Goal: Communication & Community: Answer question/provide support

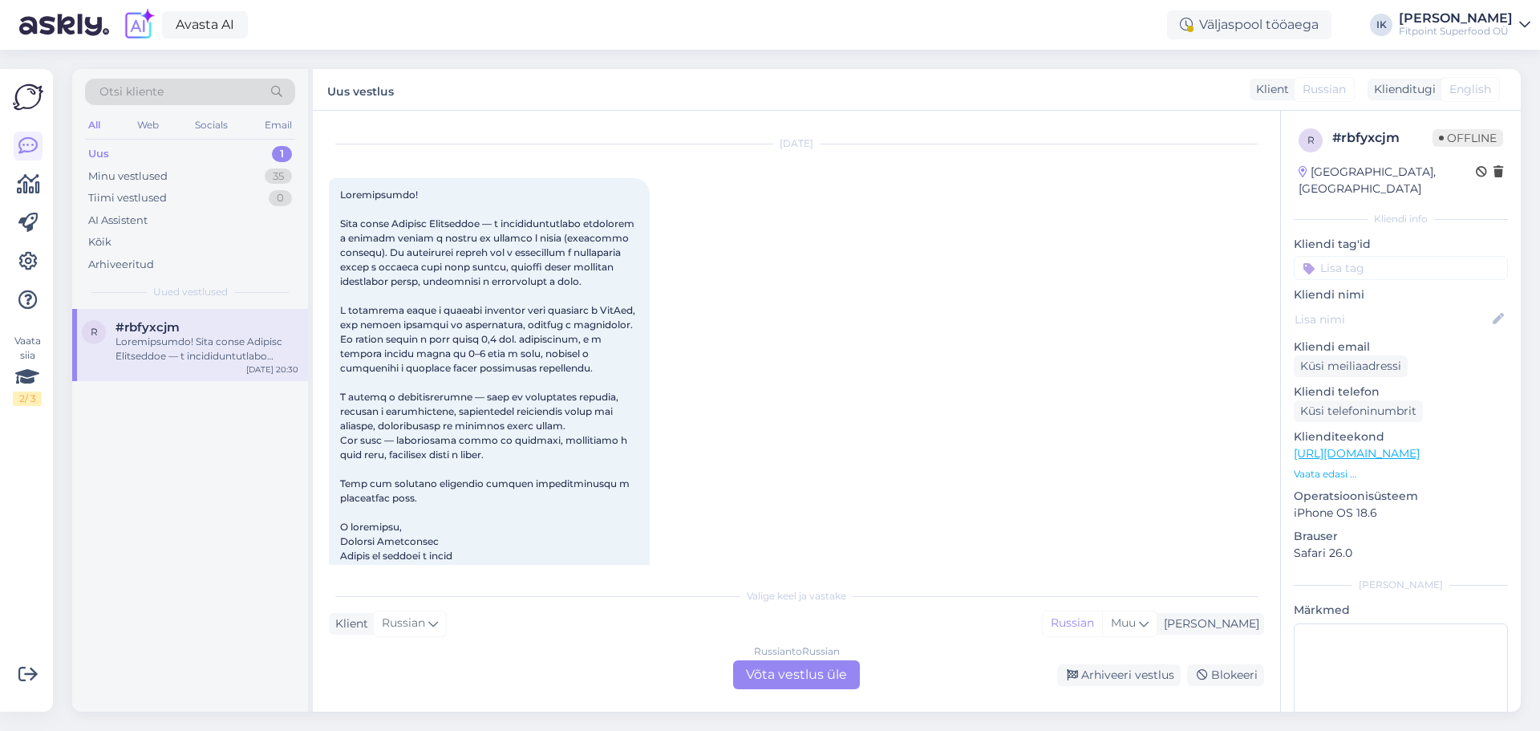
scroll to position [146, 0]
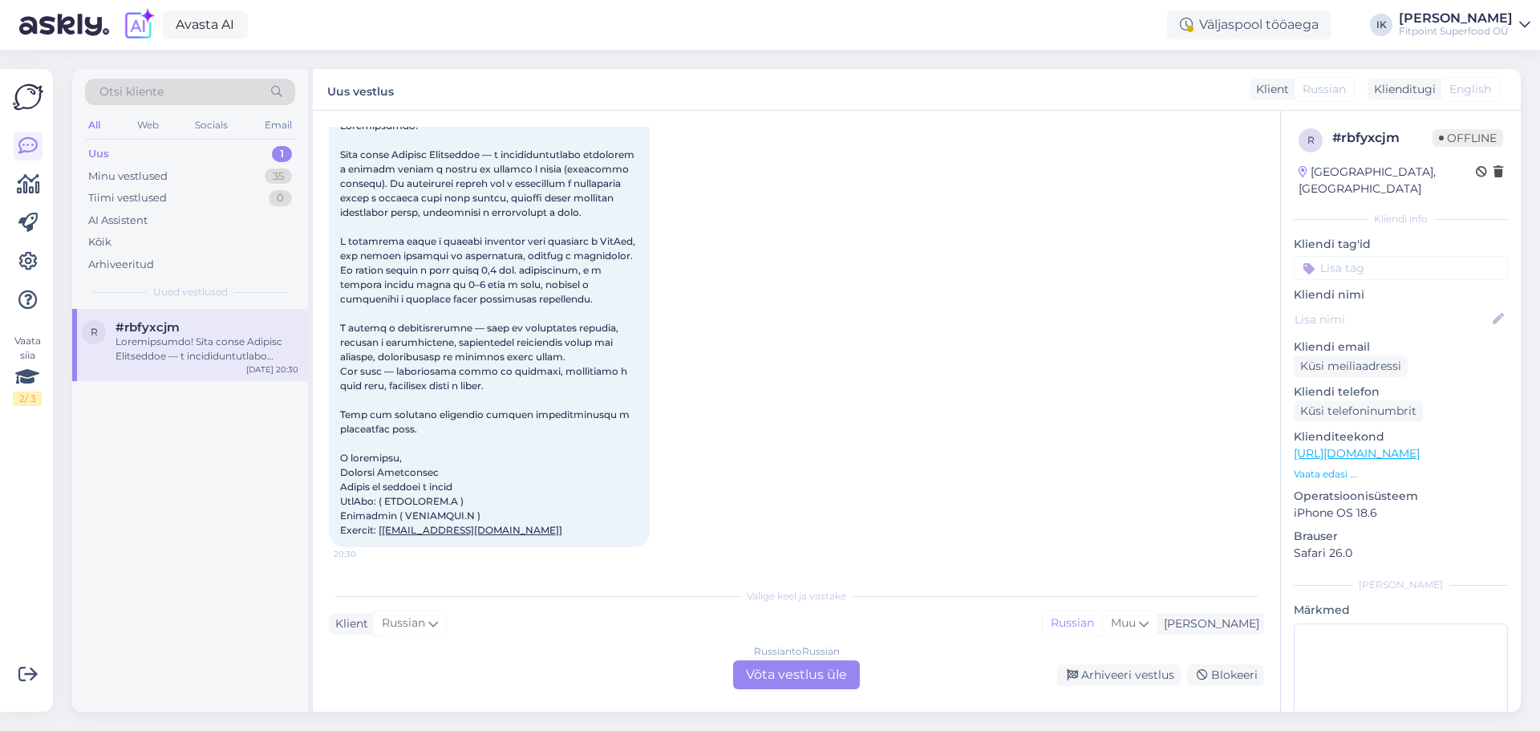
click at [806, 674] on div "Russian to Russian Võta vestlus üle" at bounding box center [796, 674] width 127 height 29
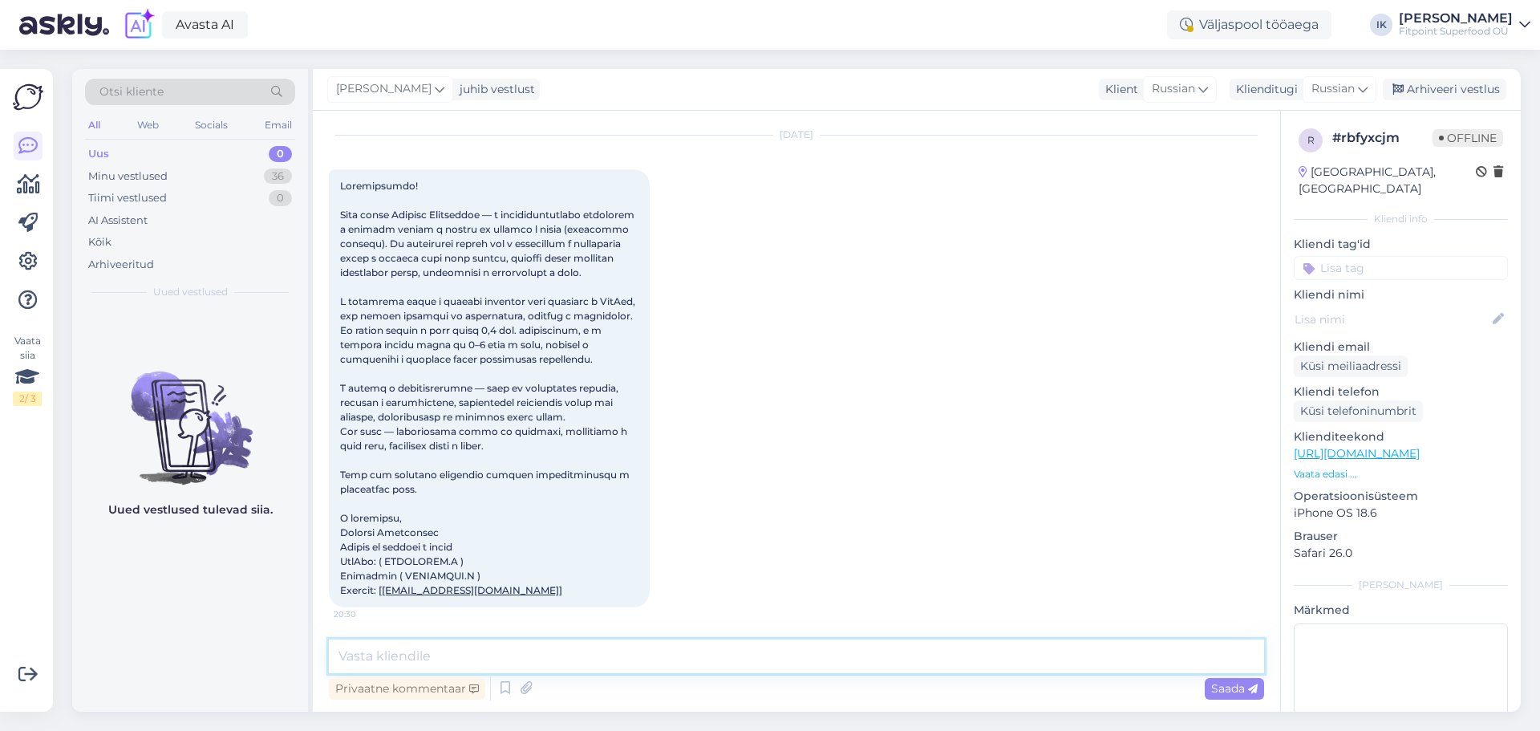
click at [517, 659] on textarea at bounding box center [796, 656] width 935 height 34
type textarea "Здравствуйте."
click at [1231, 692] on span "Saada" at bounding box center [1234, 688] width 47 height 14
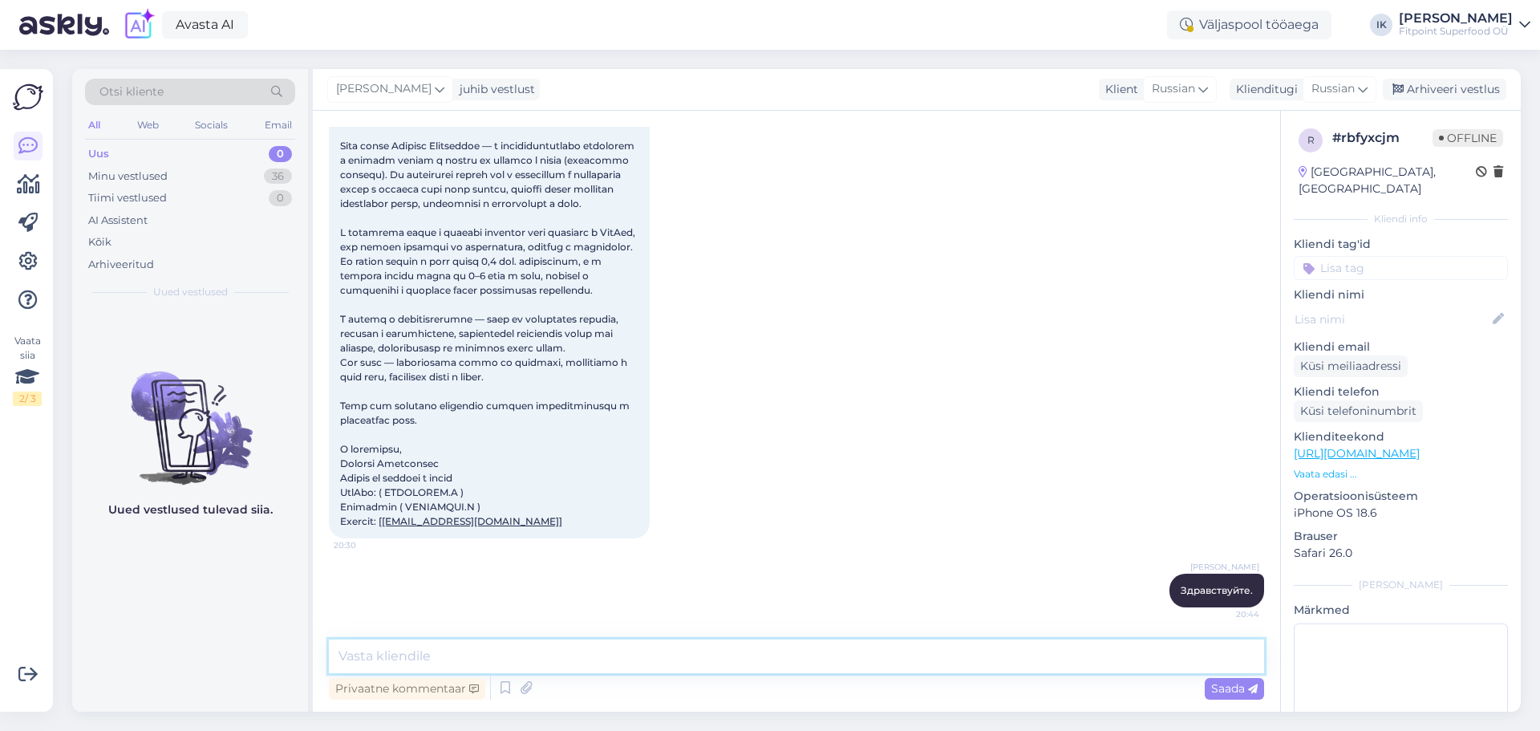
click at [809, 651] on textarea at bounding box center [796, 656] width 935 height 34
type textarea "Очень приятно."
click at [1226, 686] on span "Saada" at bounding box center [1234, 688] width 47 height 14
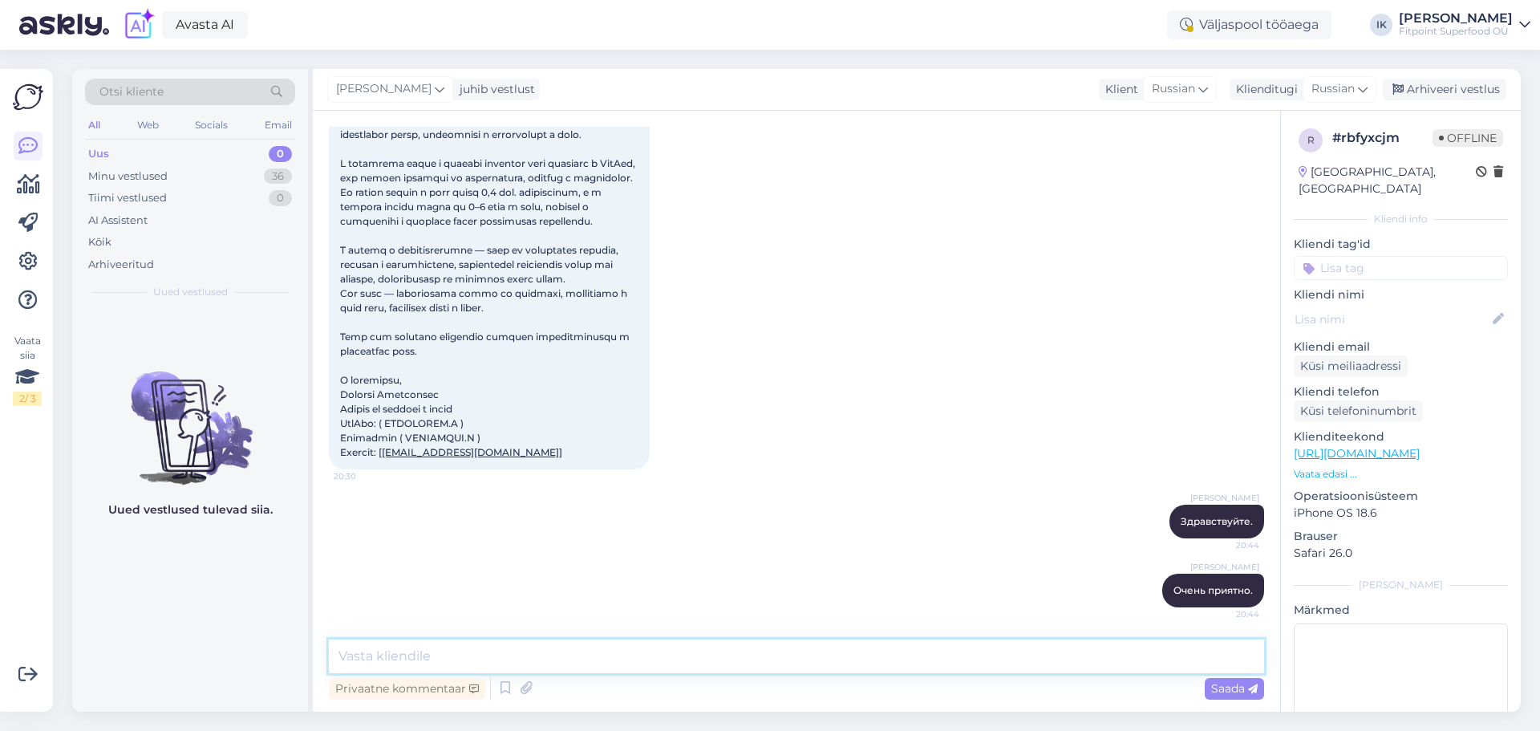
click at [766, 650] on textarea at bounding box center [796, 656] width 935 height 34
type textarea "Но лучше всего о соьтрудничестве писать нам на Эмайл."
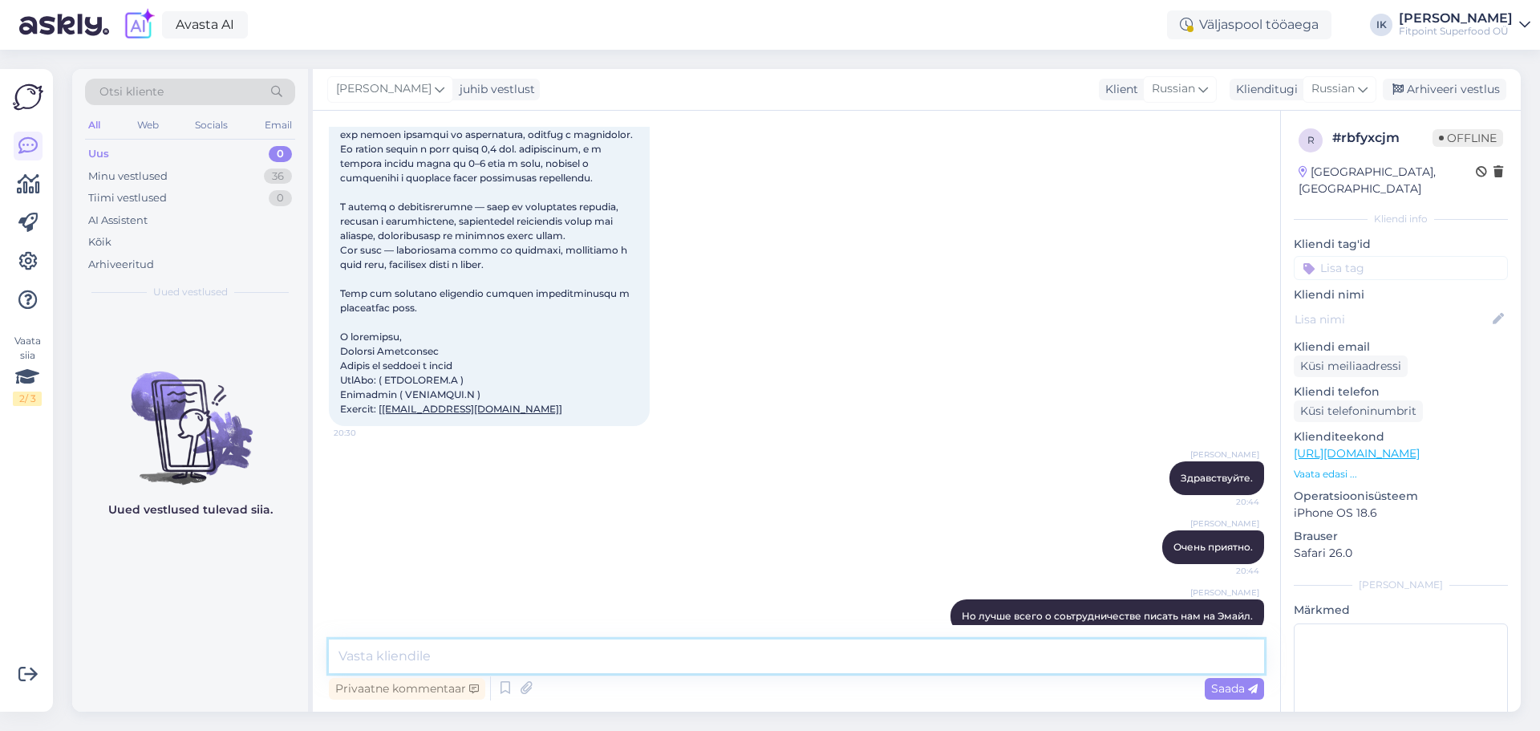
scroll to position [293, 0]
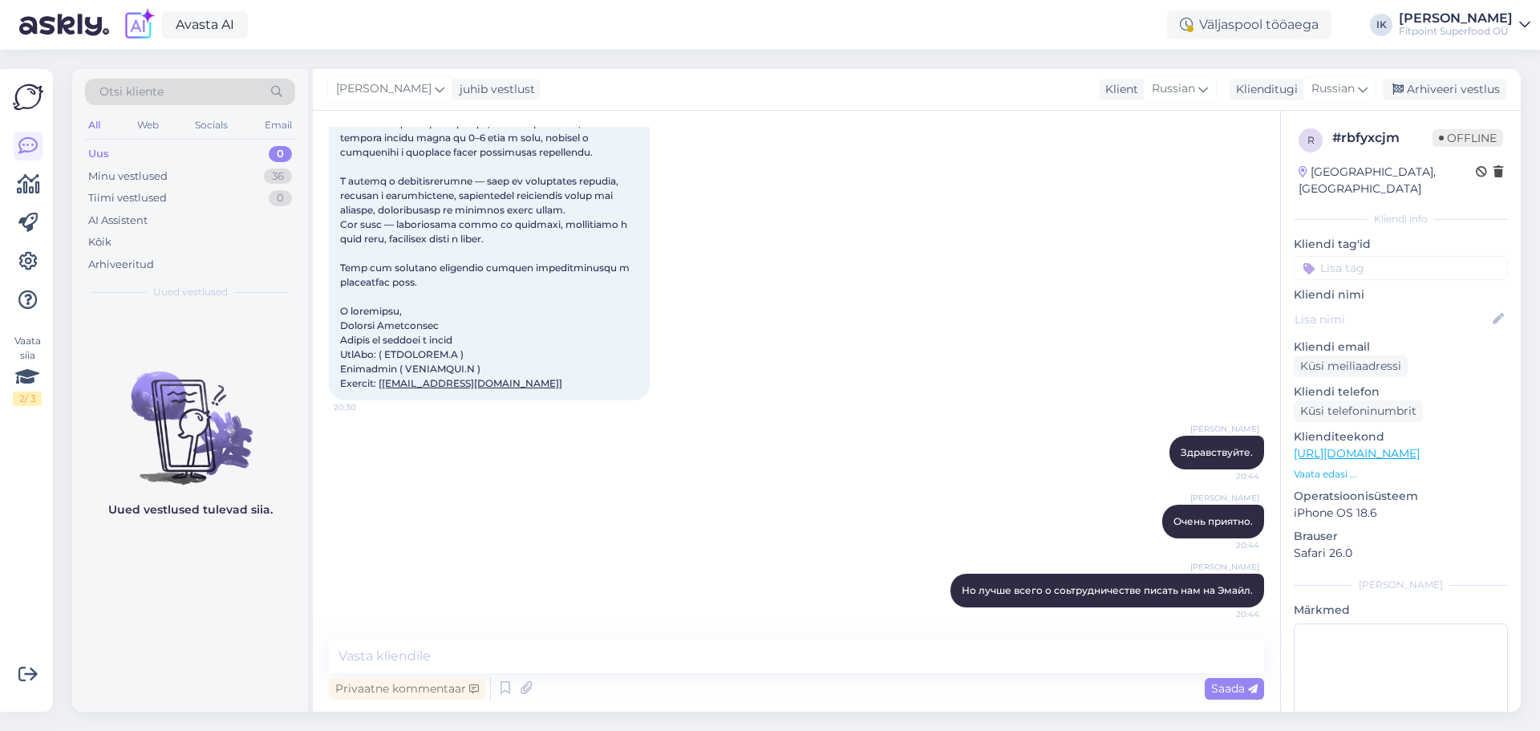
click at [993, 638] on div "Vestlus algas [DATE] [EMAIL_ADDRESS][DOMAIN_NAME] ] 20:30 [PERSON_NAME] Здравст…" at bounding box center [797, 411] width 968 height 601
click at [868, 646] on textarea at bounding box center [796, 656] width 935 height 34
type textarea "с"
click at [492, 651] on textarea "Спасибо и Хорошего Вечера Вам" at bounding box center [796, 656] width 935 height 34
click at [424, 656] on textarea "Спасибо и Хорошего вечера [PERSON_NAME]" at bounding box center [796, 656] width 935 height 34
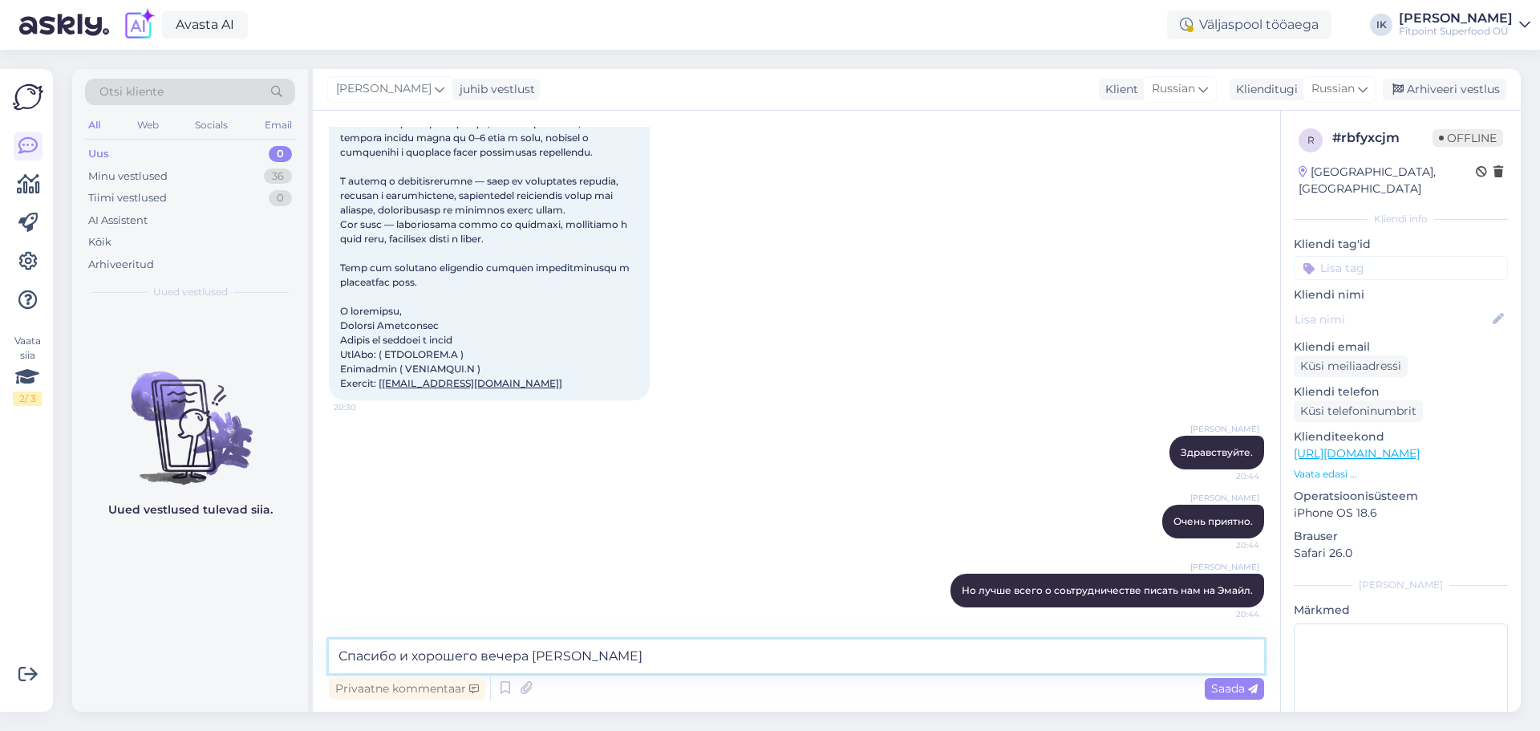
click at [585, 651] on textarea "Спасибо и хорошего вечера [PERSON_NAME]" at bounding box center [796, 656] width 935 height 34
type textarea "Спасибо и хорошего вечера [PERSON_NAME]."
click at [1223, 692] on span "Saada" at bounding box center [1234, 688] width 47 height 14
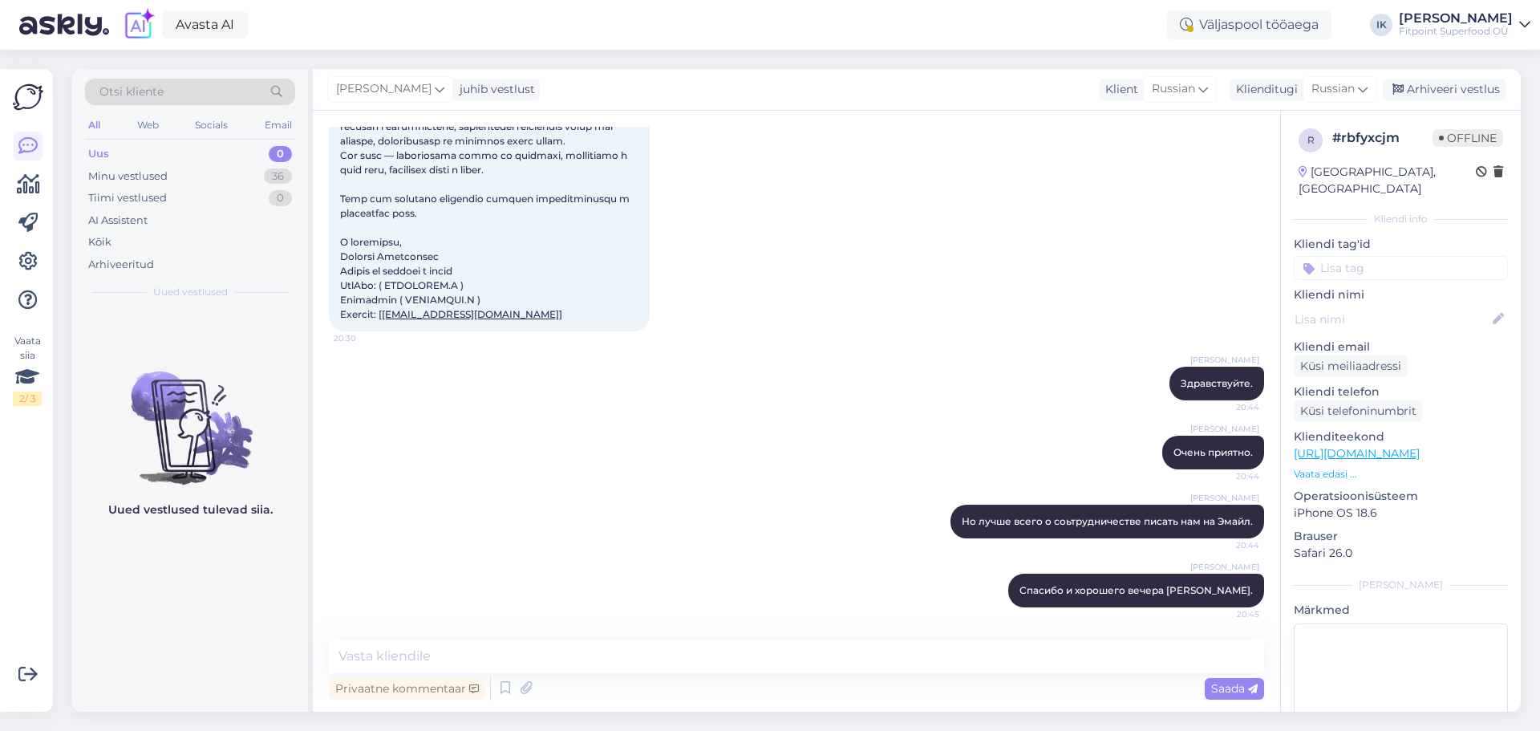
scroll to position [0, 0]
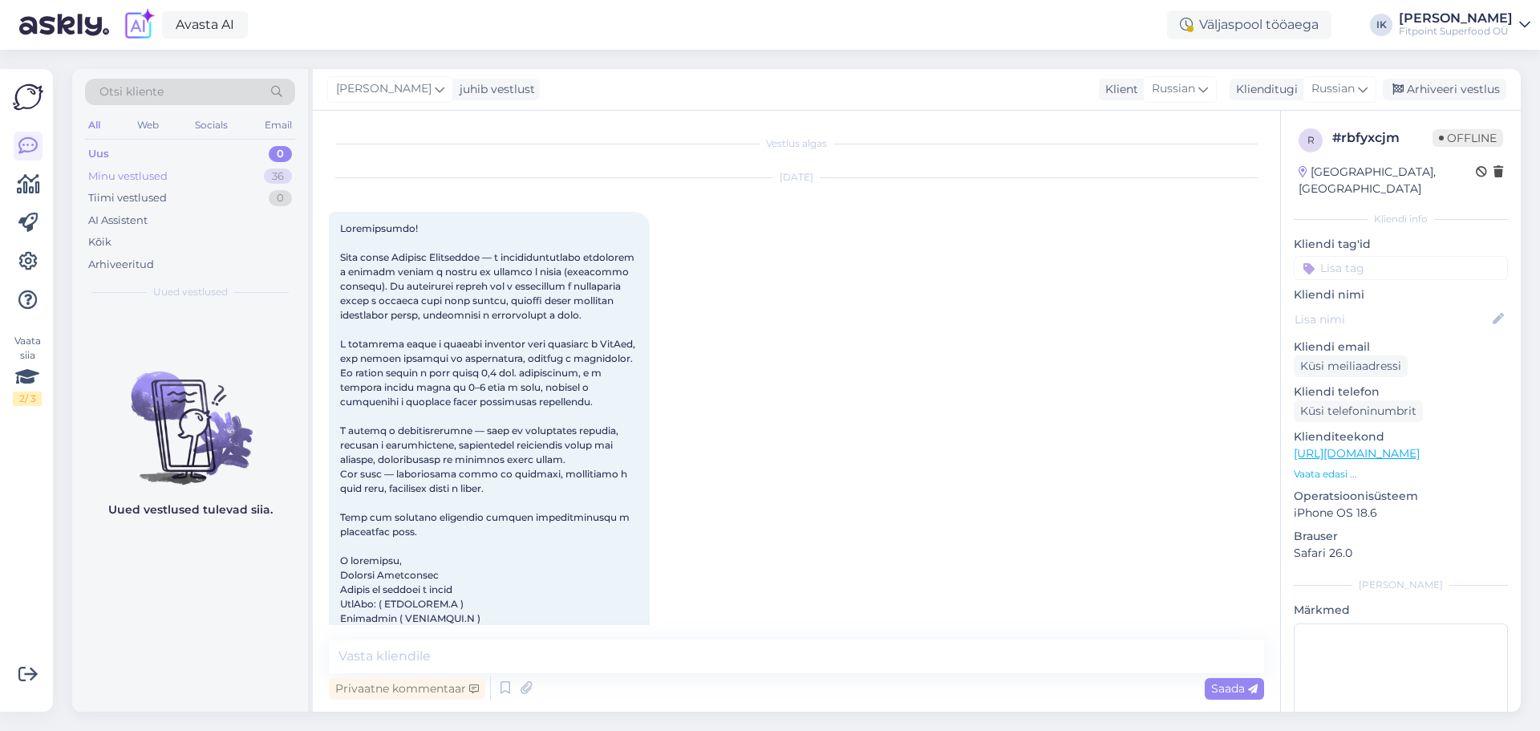
click at [218, 181] on div "Minu vestlused 36" at bounding box center [190, 176] width 210 height 22
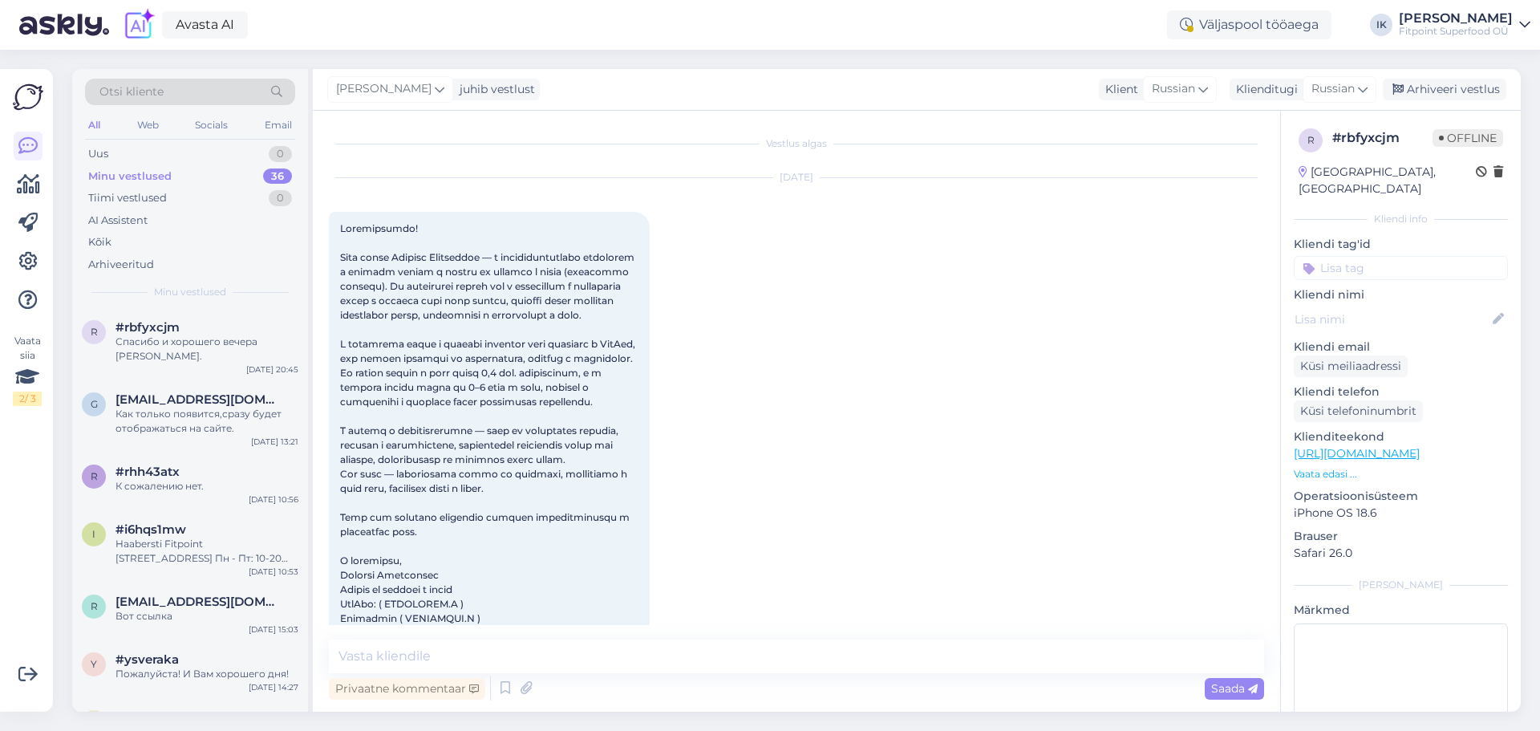
click at [197, 165] on div "Minu vestlused 36" at bounding box center [190, 176] width 210 height 22
click at [193, 150] on div "Uus 0" at bounding box center [190, 154] width 210 height 22
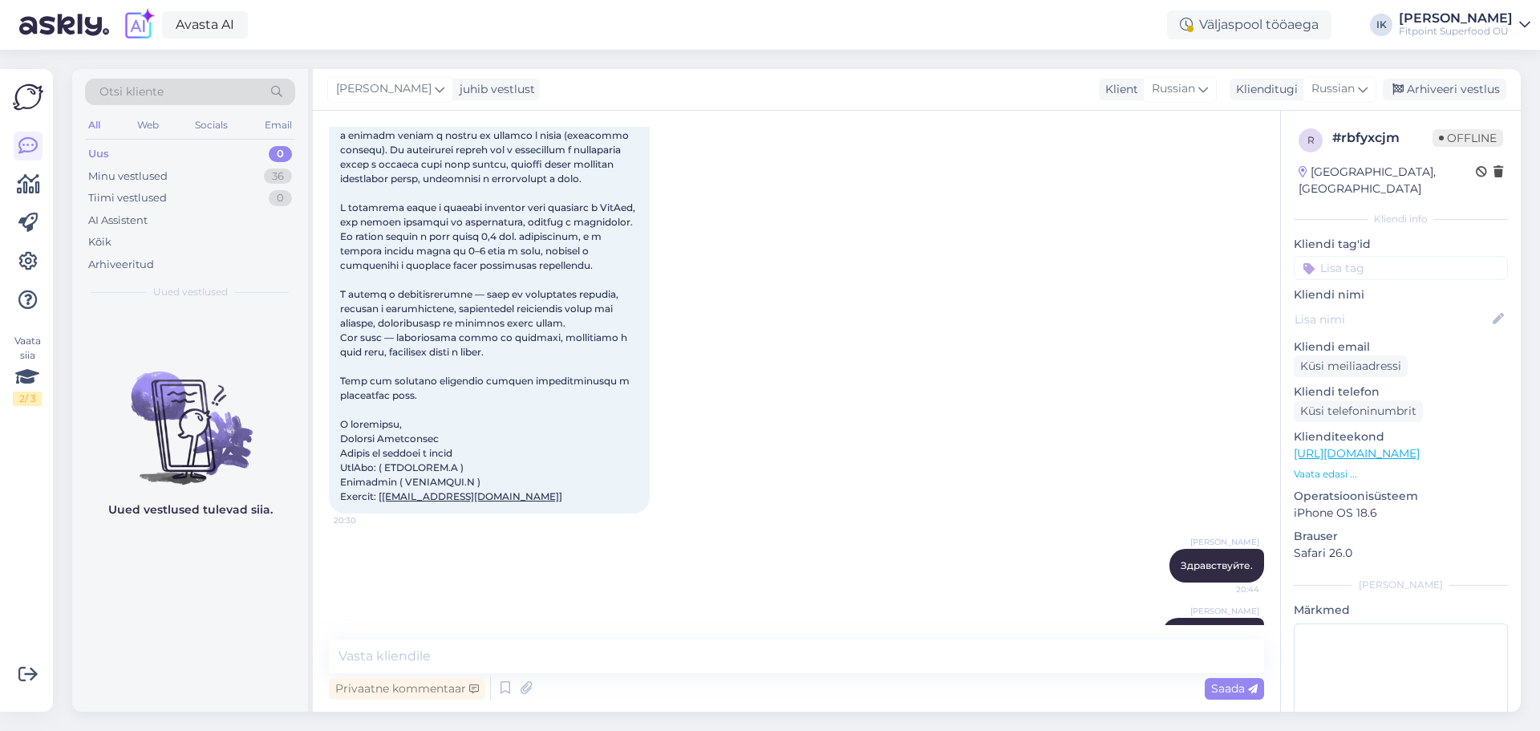
scroll to position [362, 0]
